Goal: Complete application form

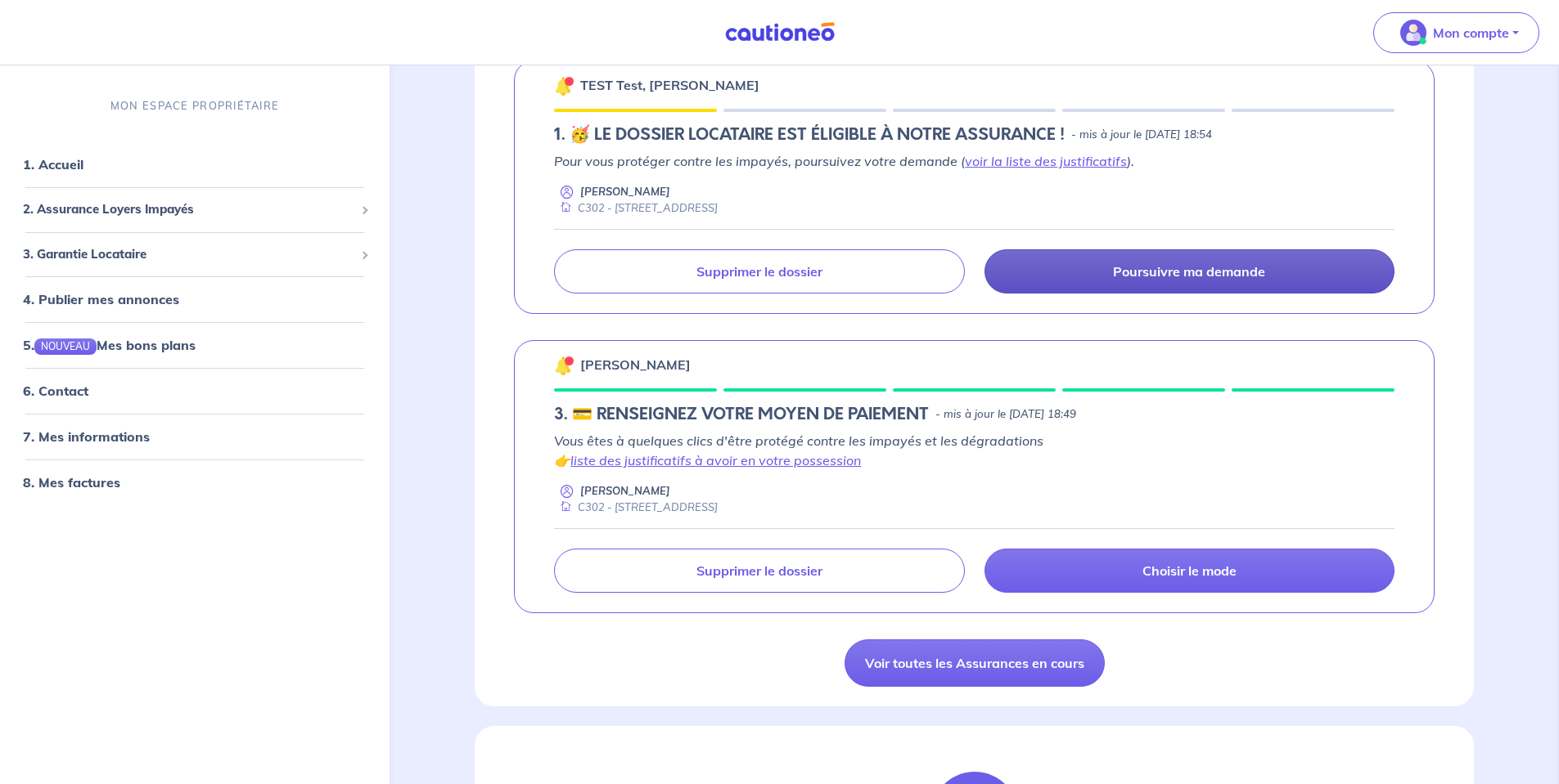
scroll to position [572, 0]
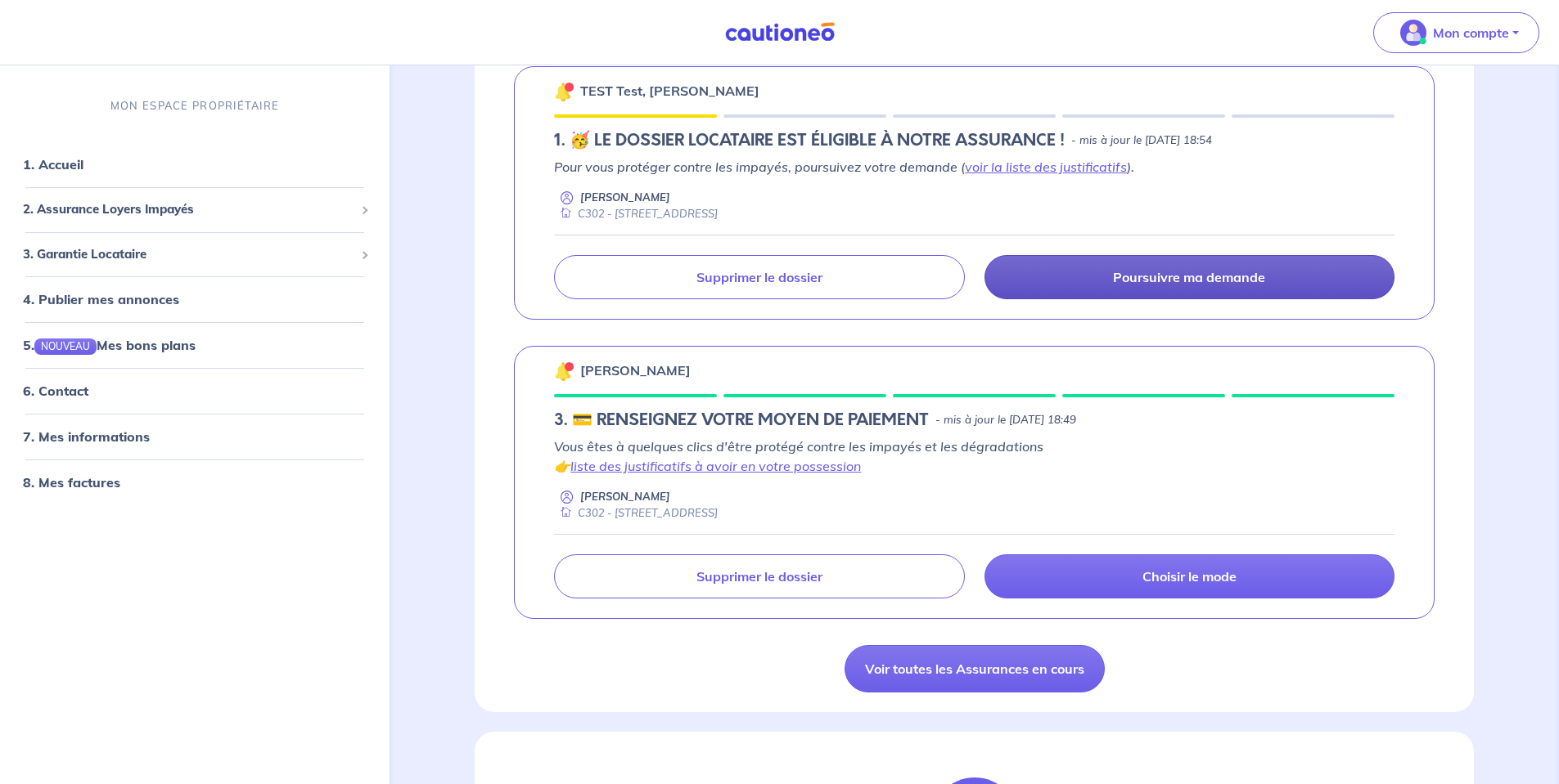
click at [1173, 274] on p "Poursuivre ma demande" at bounding box center [1189, 278] width 152 height 16
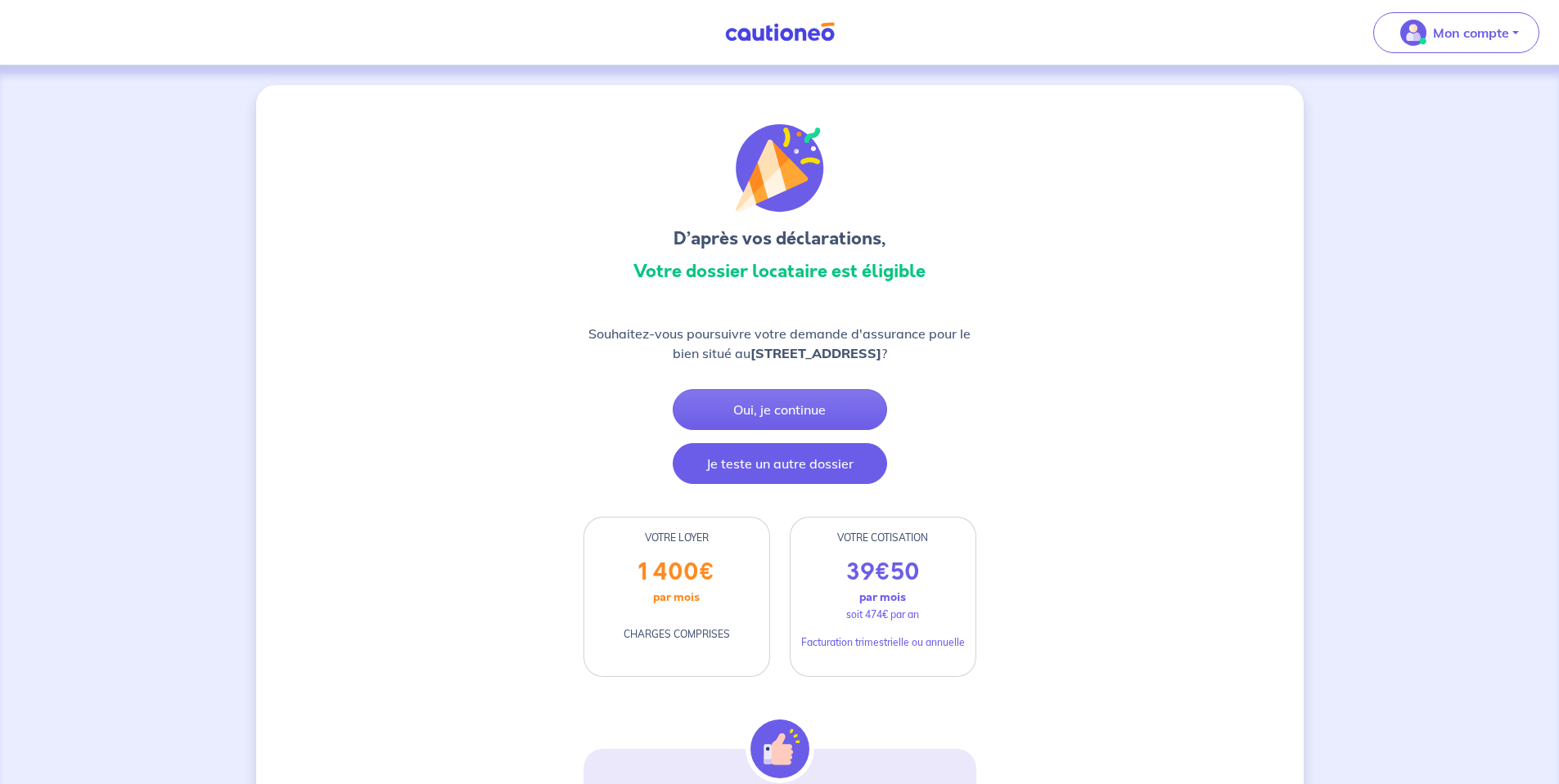
click at [728, 464] on button "Je teste un autre dossier" at bounding box center [780, 464] width 214 height 41
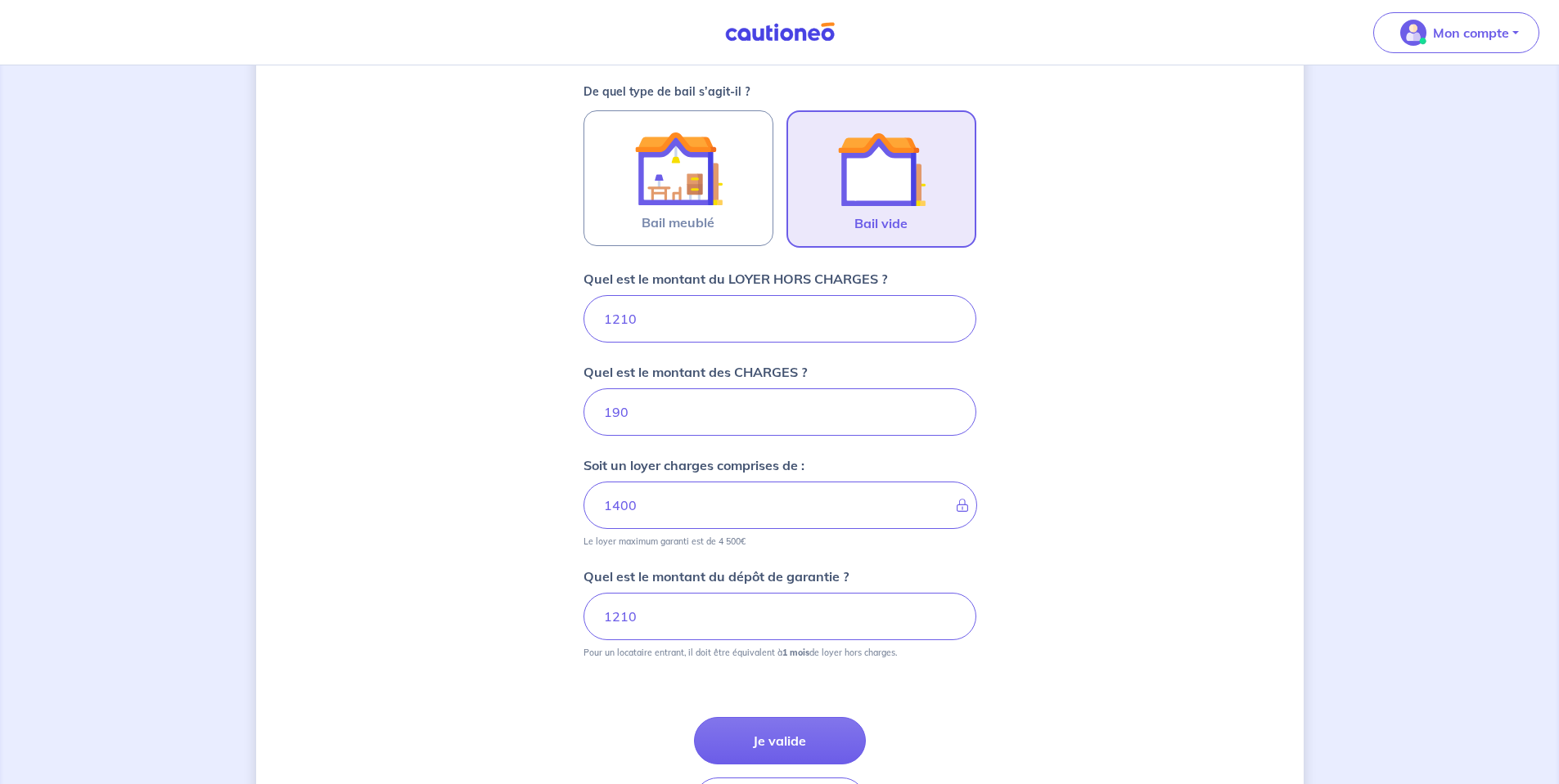
scroll to position [588, 0]
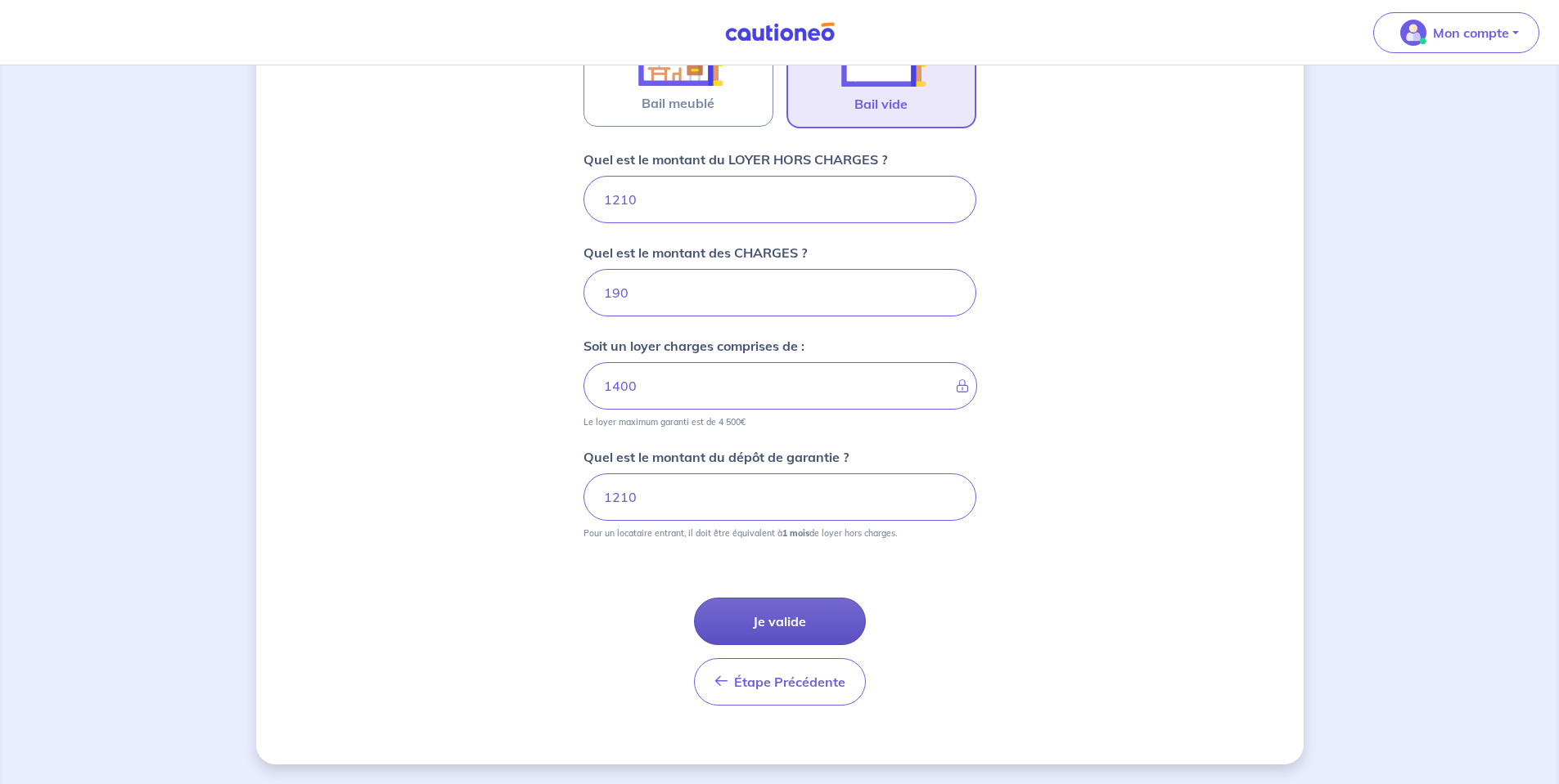
click at [762, 599] on button "Je valide" at bounding box center [780, 622] width 172 height 48
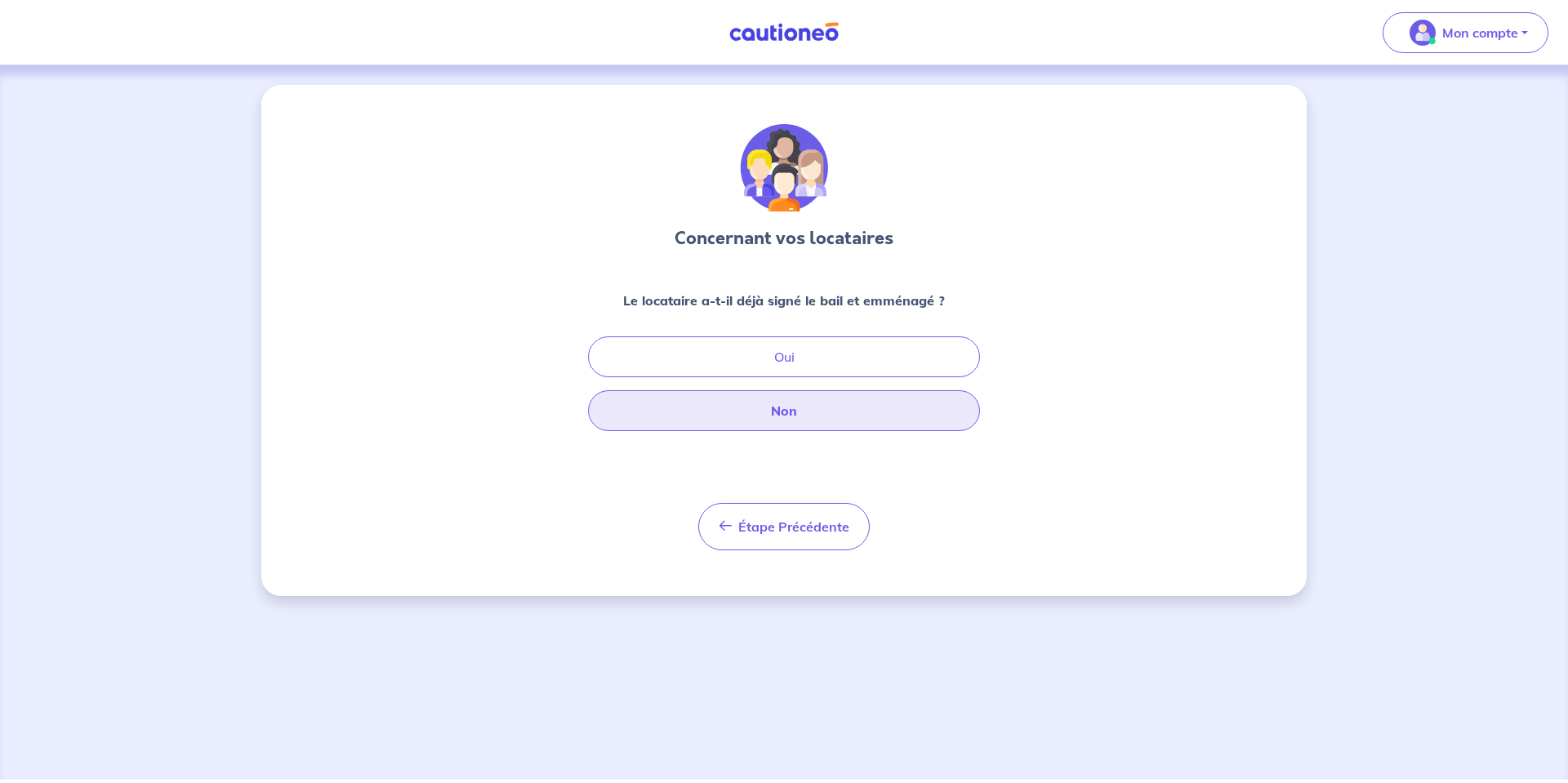
click at [783, 407] on button "Non" at bounding box center [784, 411] width 392 height 41
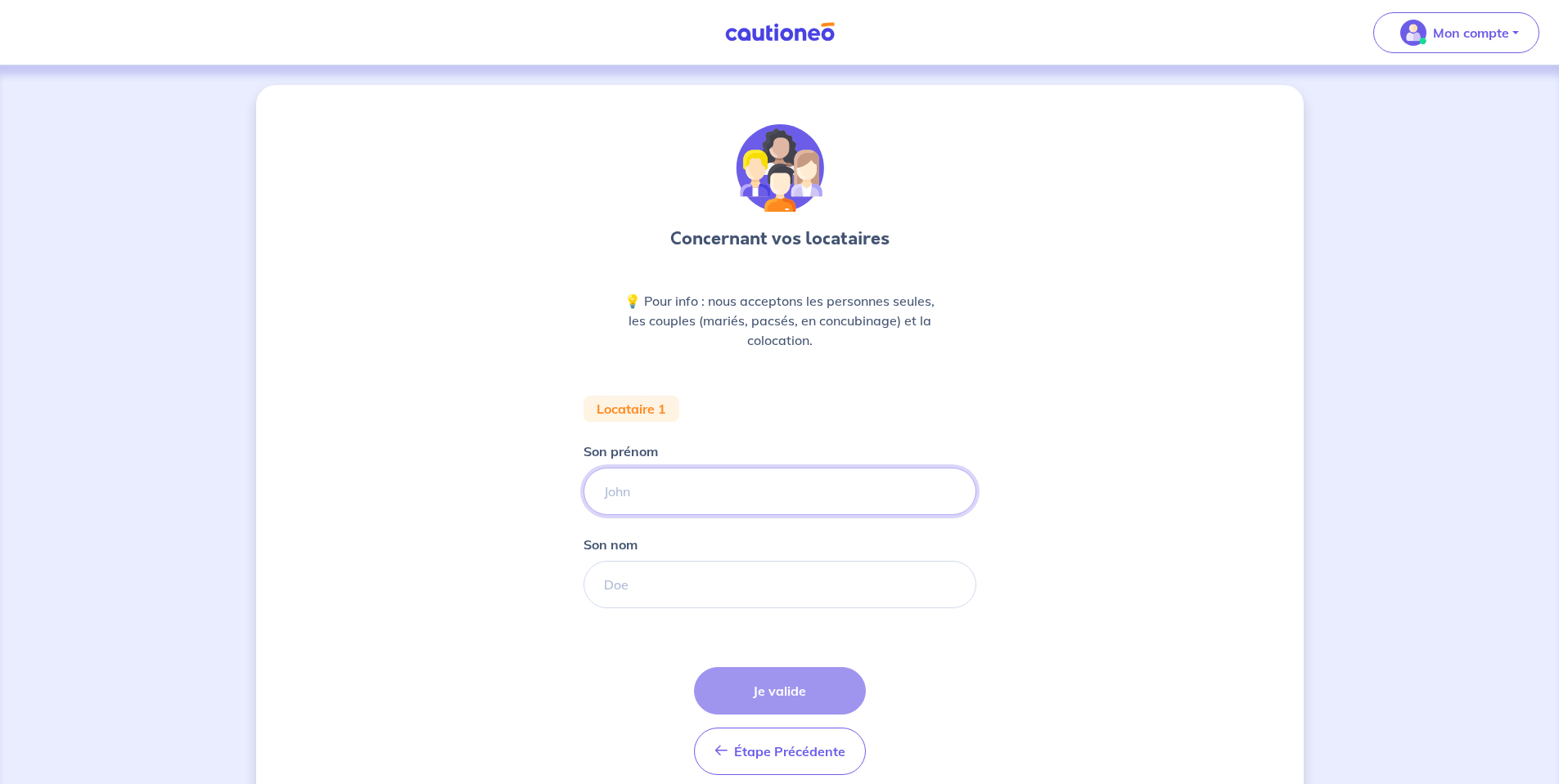
click at [677, 487] on input "Son prénom" at bounding box center [780, 492] width 393 height 48
type input "ezaez"
click at [681, 580] on input "Son nom" at bounding box center [780, 585] width 393 height 48
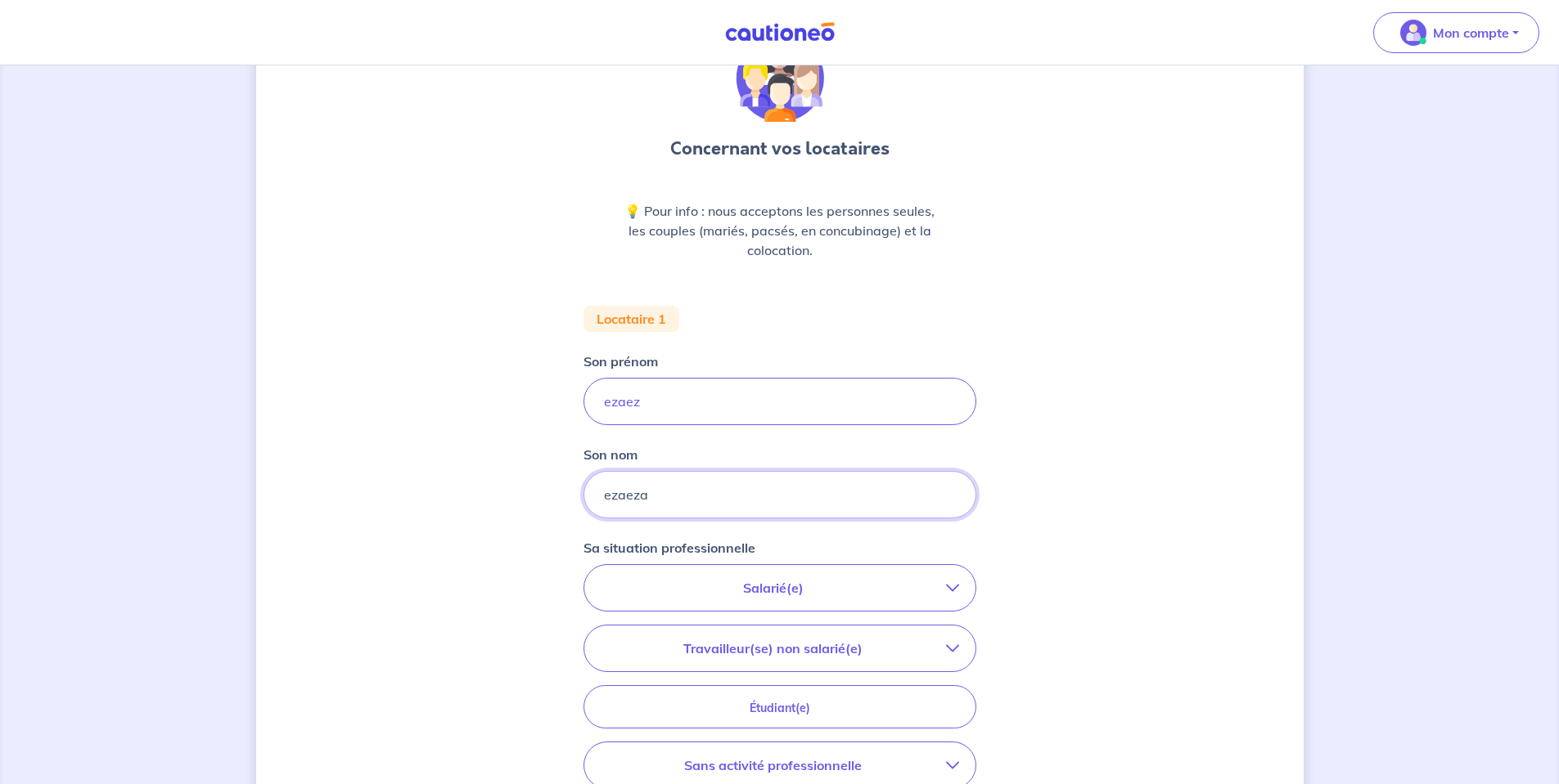
scroll to position [245, 0]
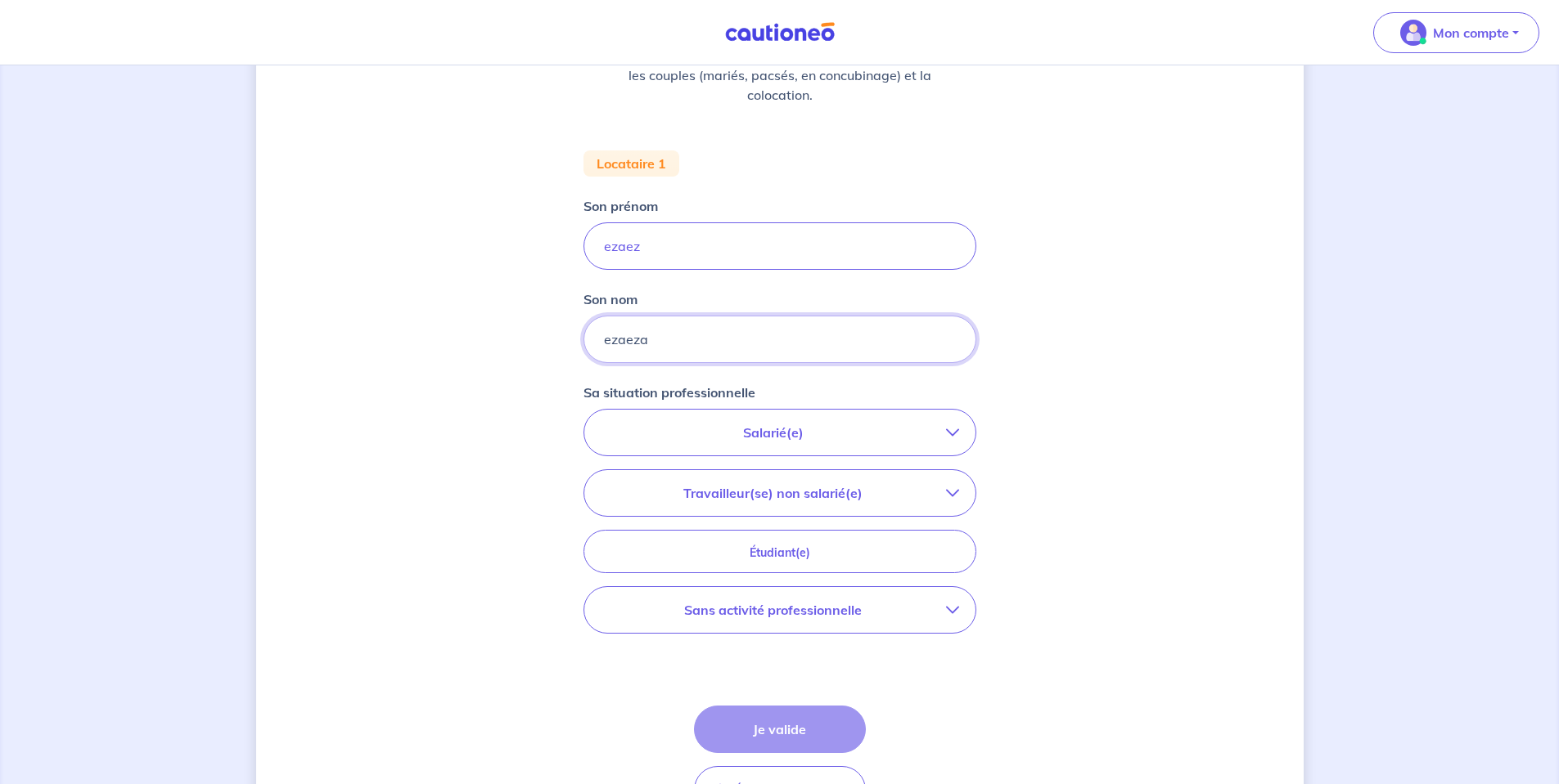
type input "ezaeza"
click at [796, 460] on div "Salarié(e) CDI hors période d'essai CDI en période d'essai (min. 3 bulletins de…" at bounding box center [780, 521] width 393 height 225
click at [791, 492] on p "Travailleur(se) non salarié(e)" at bounding box center [773, 493] width 345 height 20
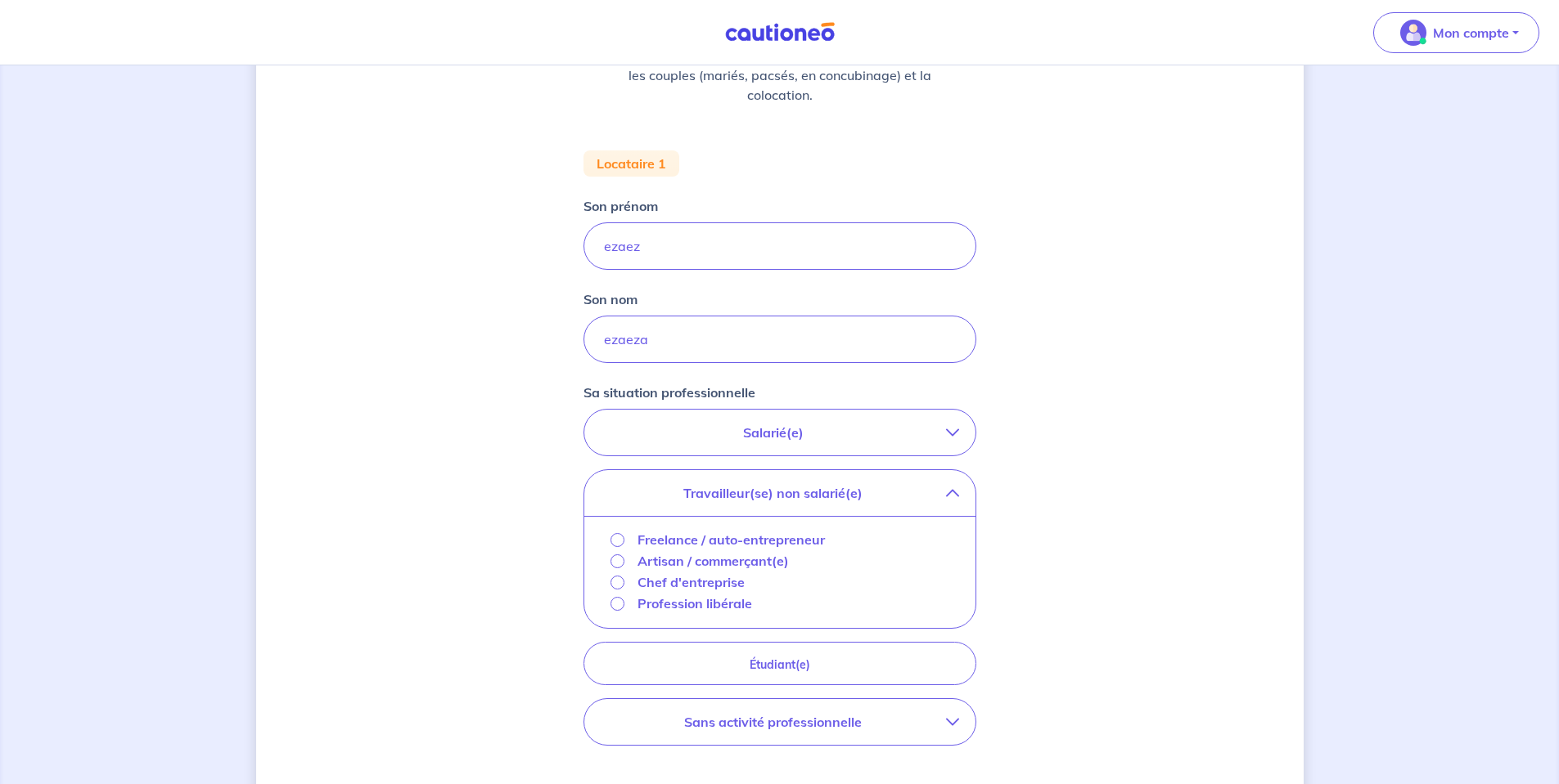
scroll to position [327, 0]
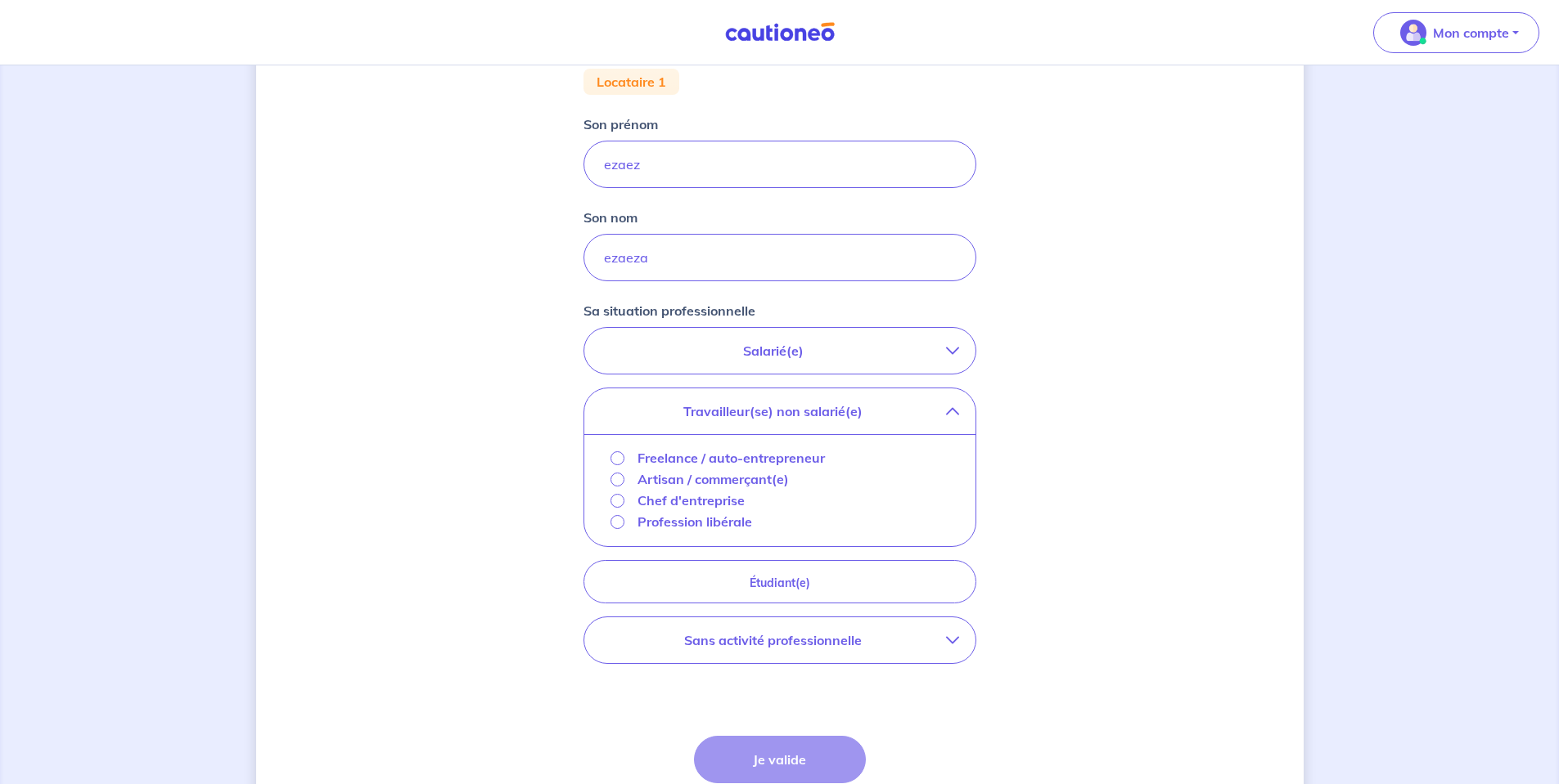
click at [706, 464] on p "Freelance / auto-entrepreneur" at bounding box center [731, 458] width 187 height 20
